Goal: Transaction & Acquisition: Purchase product/service

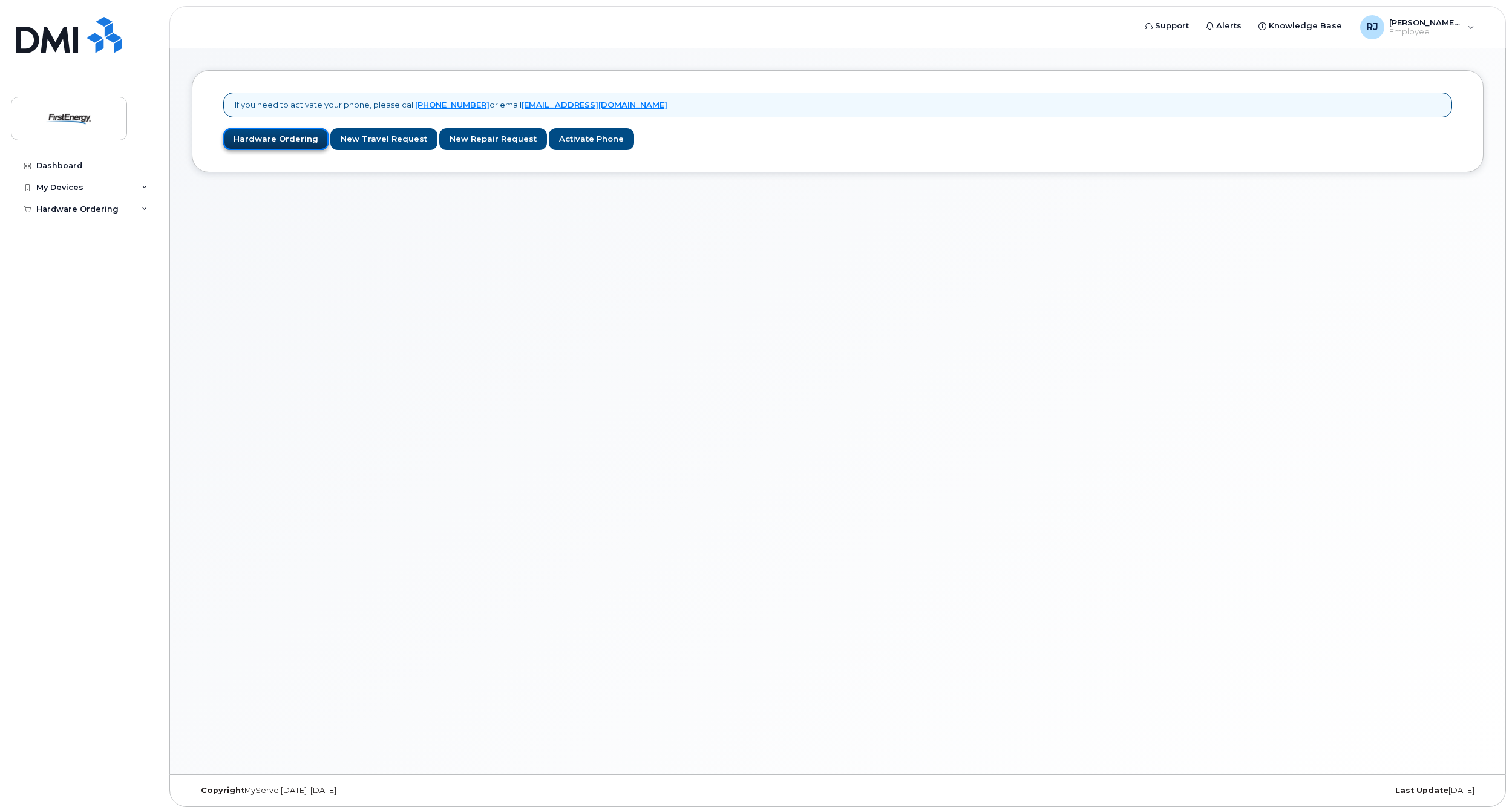
click at [281, 140] on link "Hardware Ordering" at bounding box center [276, 139] width 105 height 22
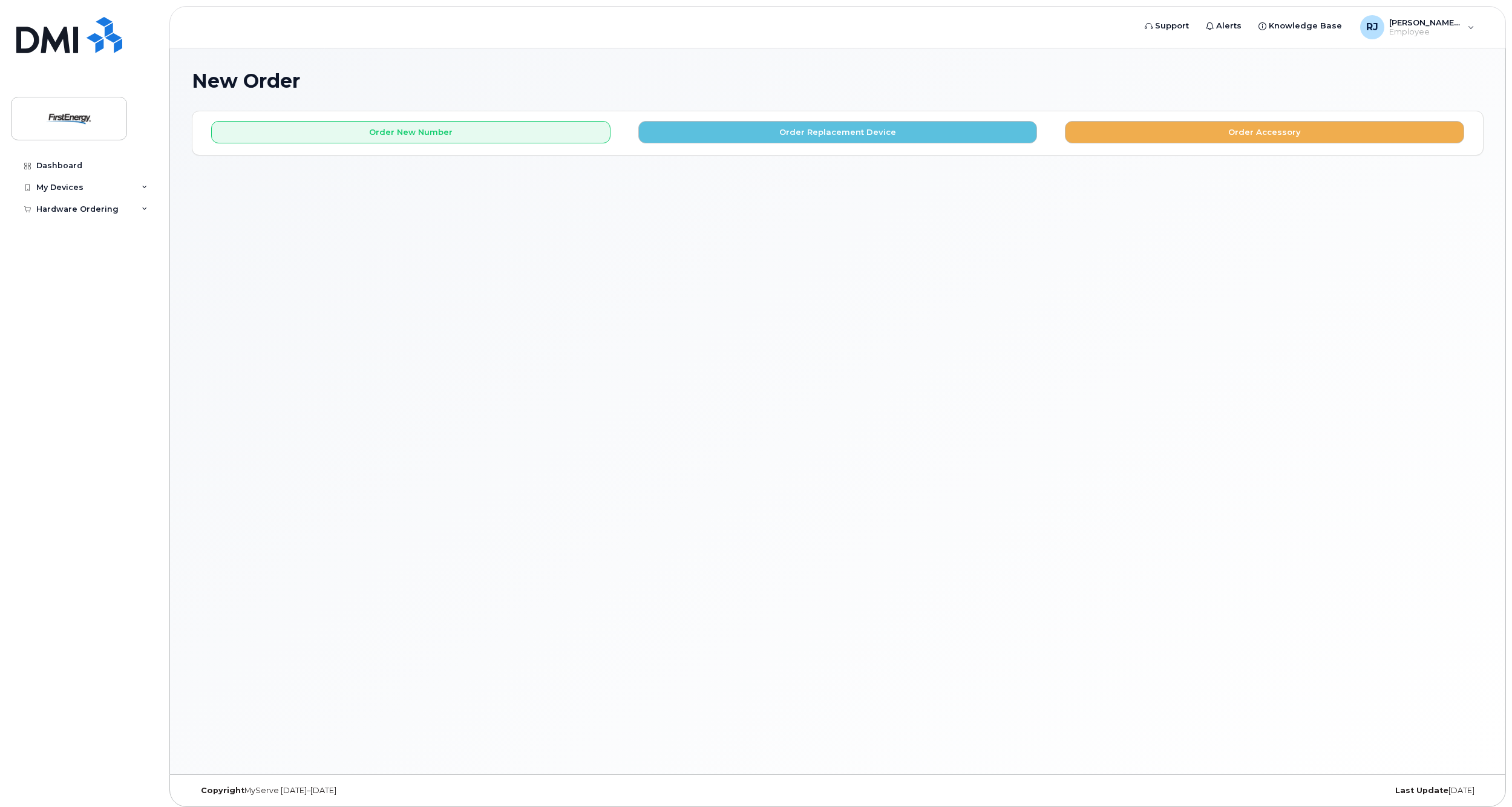
click at [599, 207] on div "New Order × Share This Order If you want to allow others to create or edit orde…" at bounding box center [837, 411] width 1335 height 726
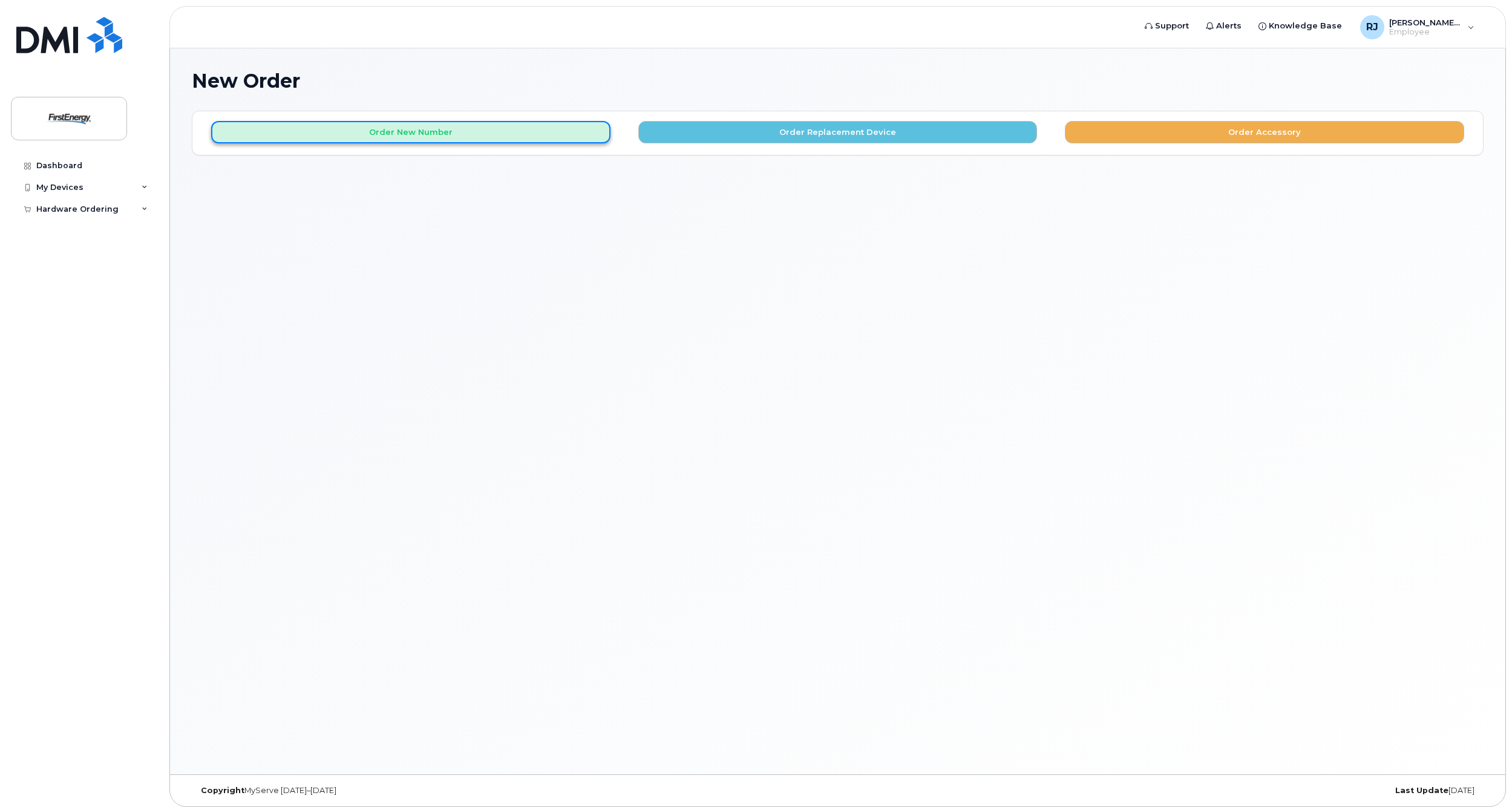
click at [455, 139] on button "Order New Number" at bounding box center [410, 132] width 399 height 22
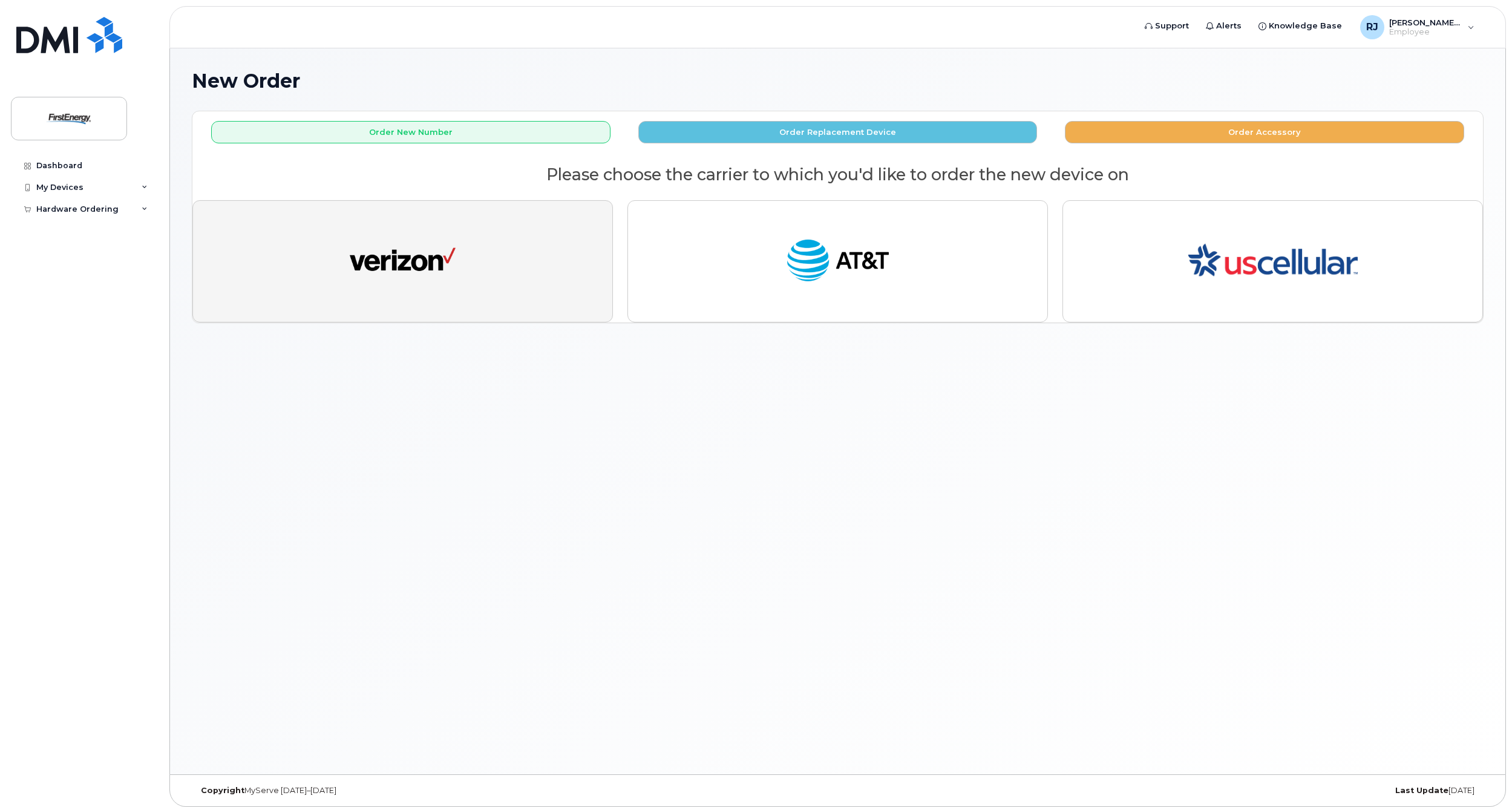
click at [476, 280] on button "button" at bounding box center [402, 261] width 420 height 122
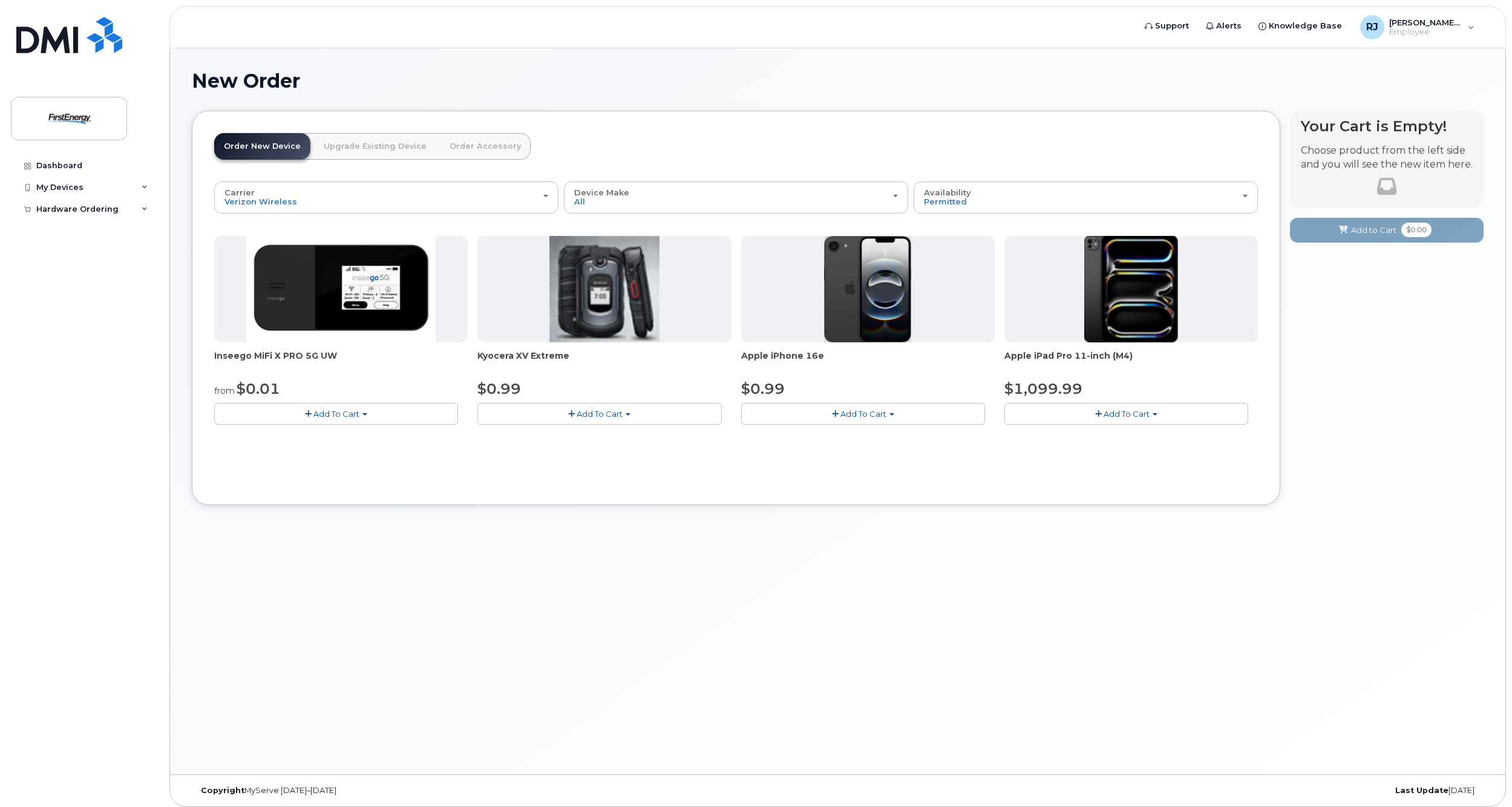
click at [357, 416] on span "Add To Cart" at bounding box center [337, 414] width 46 height 10
click at [363, 416] on button "Add To Cart" at bounding box center [336, 414] width 244 height 21
click at [364, 425] on div "Inseego MiFi X PRO 5G UW from $0.01 Add To Cart $0.01 - 2 Year Activation $349.…" at bounding box center [736, 340] width 1044 height 208
click at [367, 418] on button "Add To Cart" at bounding box center [336, 414] width 244 height 21
click at [422, 472] on div "Carrier Verizon Wireless AT&T Wireless US Cellular Verizon Wireless AT&T Wirele…" at bounding box center [736, 332] width 1044 height 301
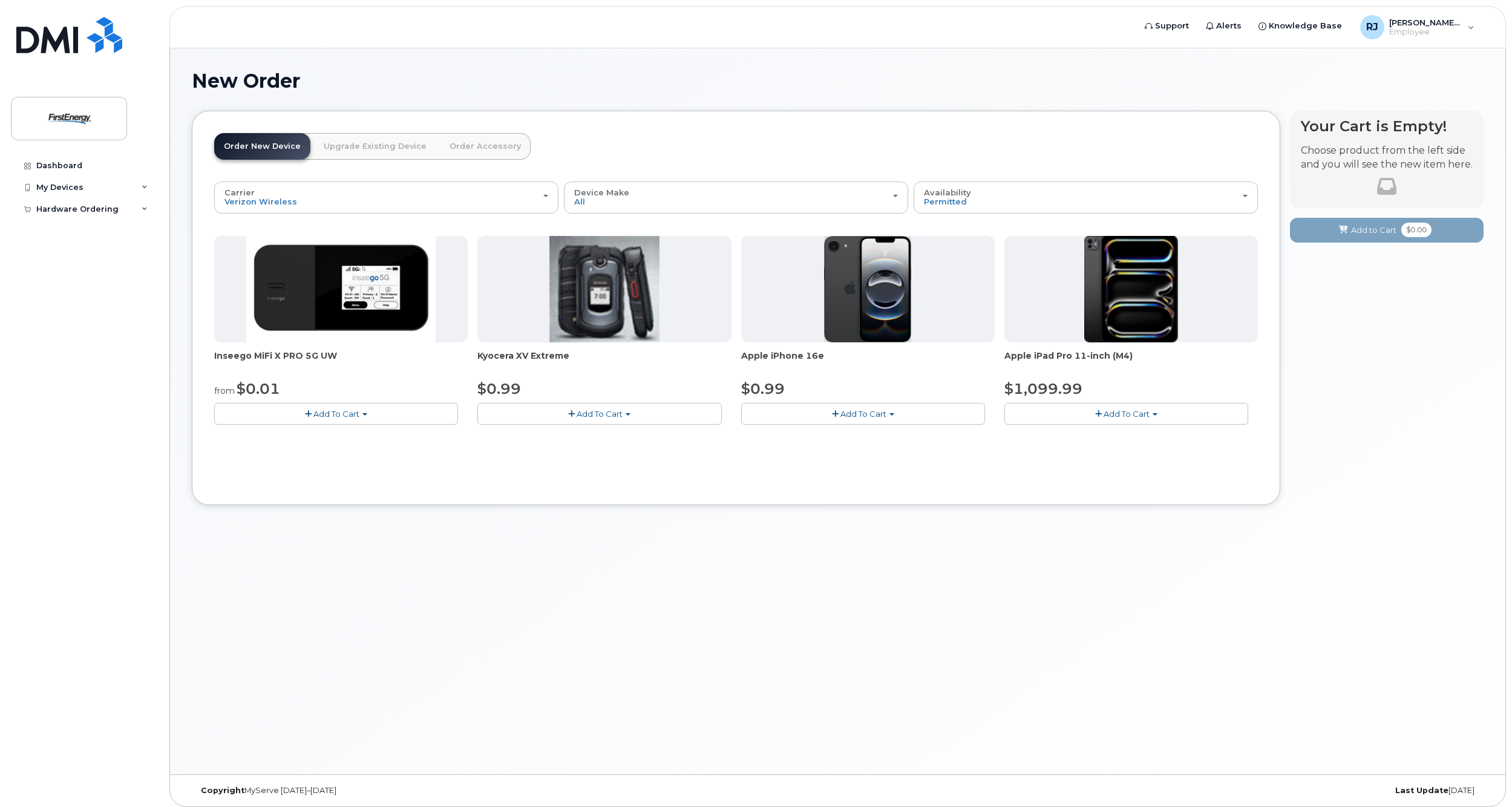
click at [1109, 572] on div "New Order × Share This Order If you want to allow others to create or edit orde…" at bounding box center [837, 411] width 1335 height 726
click at [1047, 67] on div "New Order × Share This Order If you want to allow others to create or edit orde…" at bounding box center [837, 411] width 1335 height 726
click at [625, 416] on button "Add To Cart" at bounding box center [599, 414] width 244 height 21
click at [624, 414] on button "Add To Cart" at bounding box center [599, 414] width 244 height 21
click at [611, 361] on span "Kyocera XV Extreme" at bounding box center [604, 361] width 254 height 24
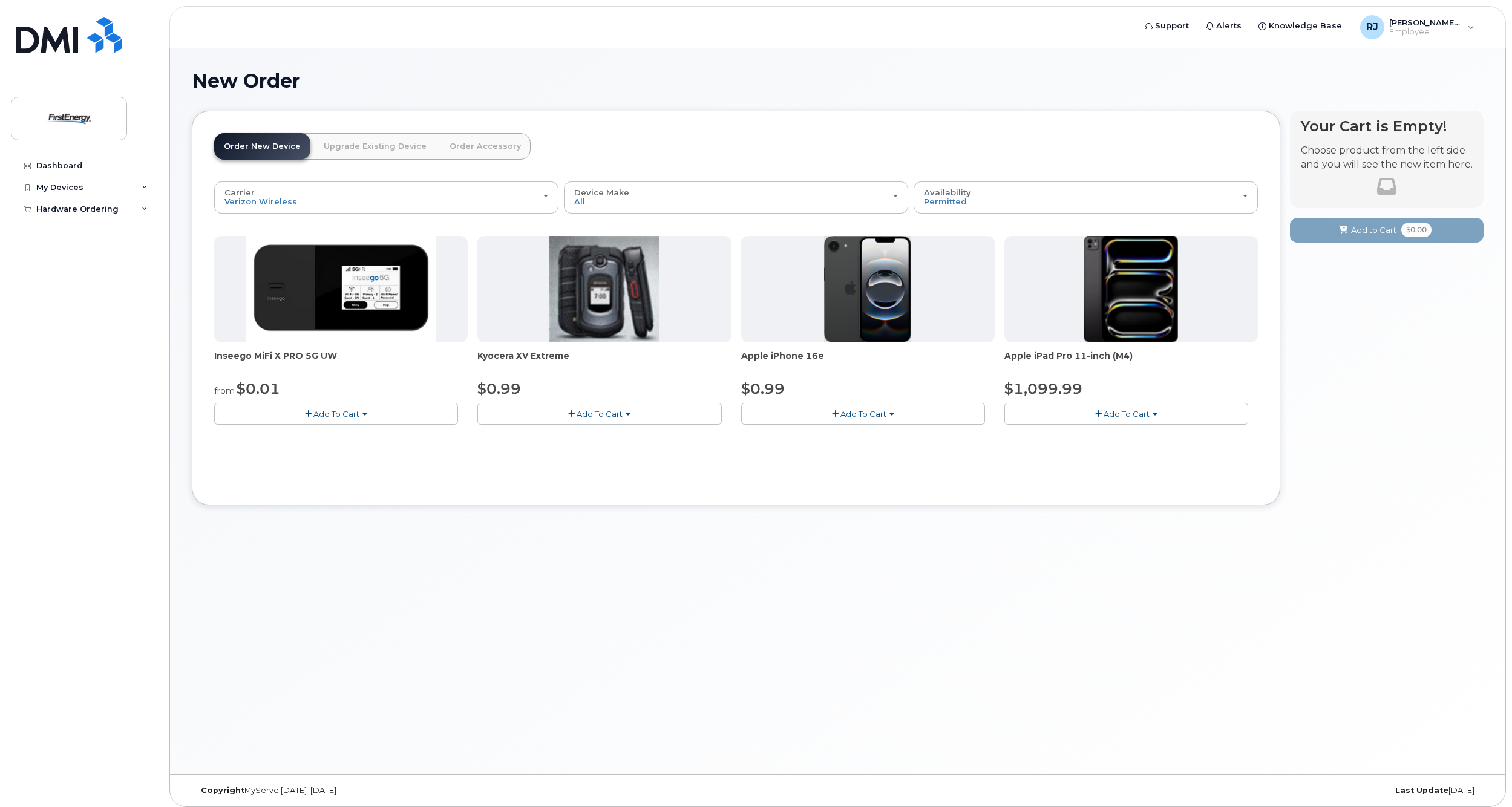
click at [787, 541] on div "New Order × Share This Order If you want to allow others to create or edit orde…" at bounding box center [837, 411] width 1335 height 726
click at [1117, 418] on span "Add To Cart" at bounding box center [1126, 414] width 46 height 10
click at [1117, 416] on span "Add To Cart" at bounding box center [1126, 414] width 46 height 10
